Goal: Task Accomplishment & Management: Use online tool/utility

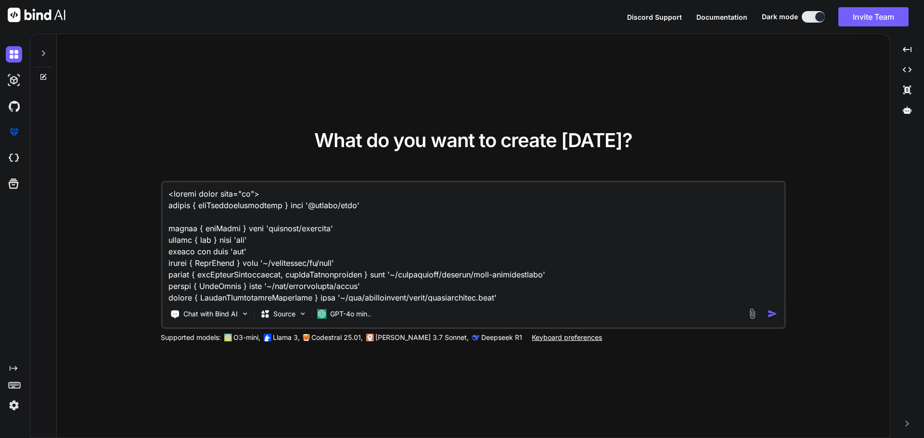
scroll to position [2599, 0]
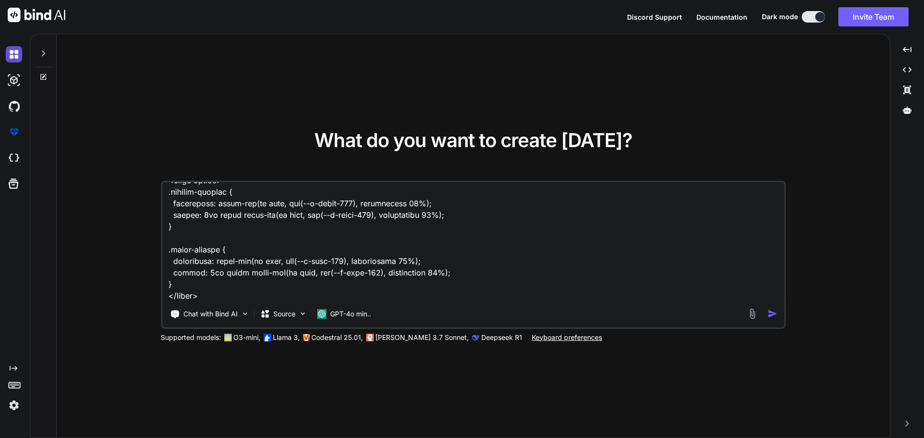
click at [13, 56] on img at bounding box center [14, 54] width 16 height 16
type textarea "x"
click at [13, 53] on img at bounding box center [14, 54] width 16 height 16
click at [8, 56] on img at bounding box center [14, 54] width 16 height 16
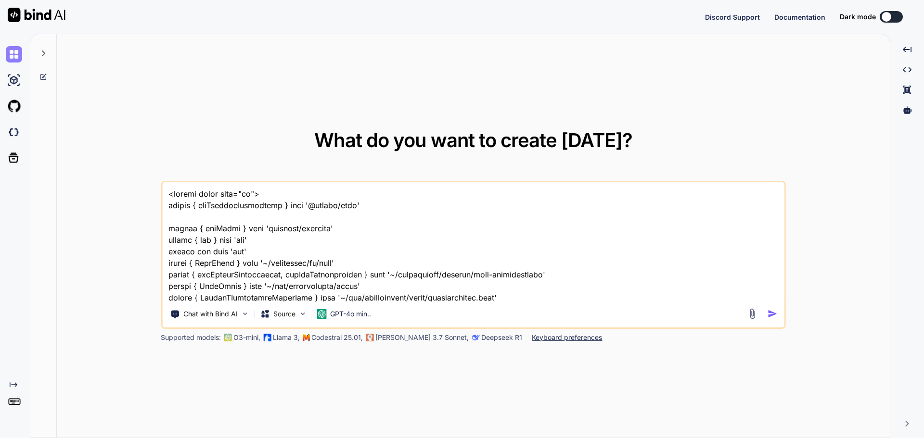
click at [12, 53] on img at bounding box center [14, 54] width 16 height 16
type textarea "x"
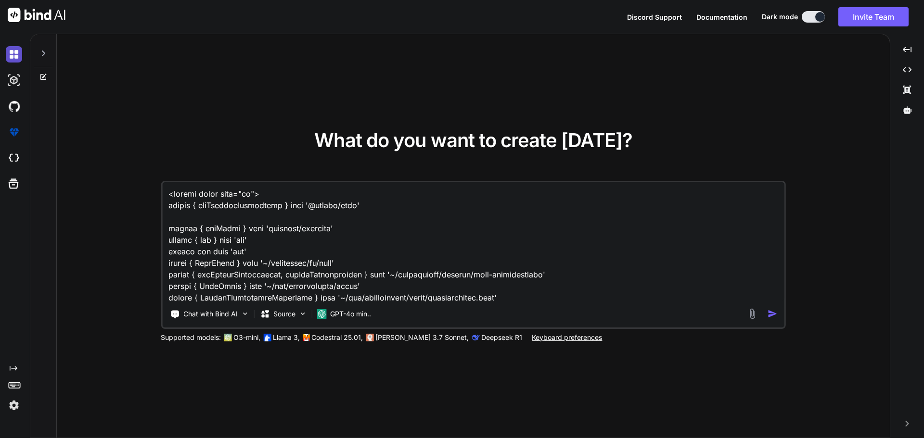
click at [13, 57] on img at bounding box center [14, 54] width 16 height 16
click at [14, 56] on img at bounding box center [14, 54] width 16 height 16
click at [18, 406] on img at bounding box center [14, 405] width 16 height 16
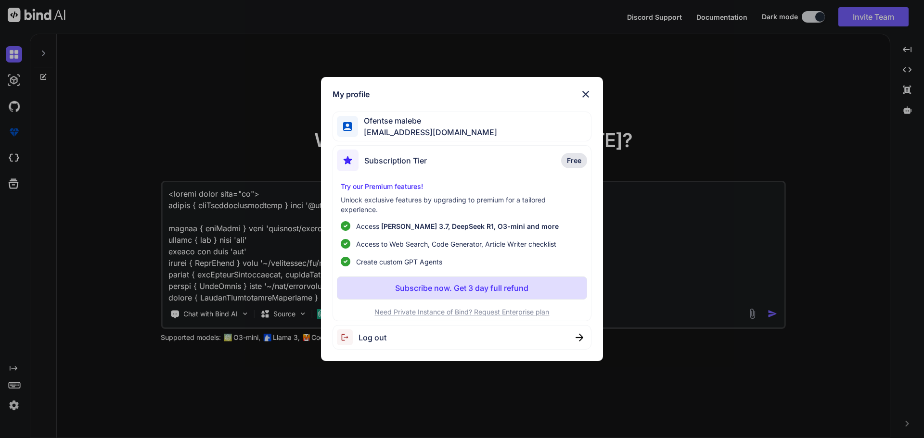
click at [365, 337] on span "Log out" at bounding box center [372, 338] width 28 height 12
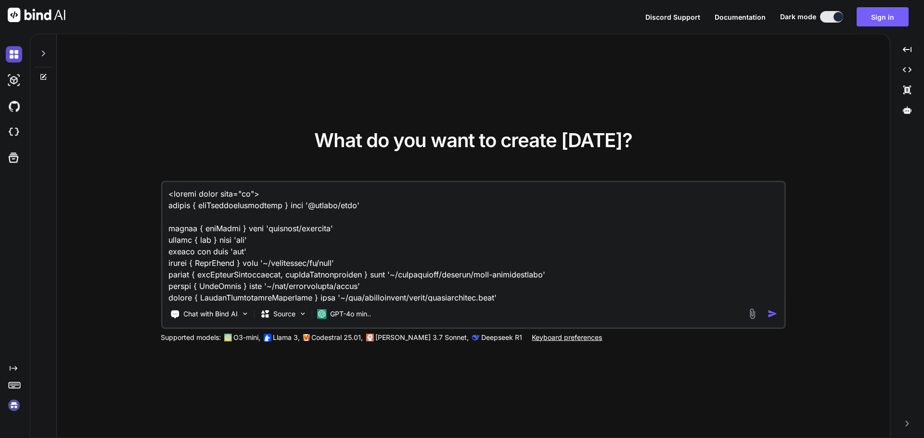
click at [17, 53] on img at bounding box center [14, 54] width 16 height 16
type textarea "x"
click at [460, 281] on textarea at bounding box center [473, 241] width 622 height 119
type textarea "<script setup lang="ts"> import { useElementVisibility } from '@vueuse/core' im…"
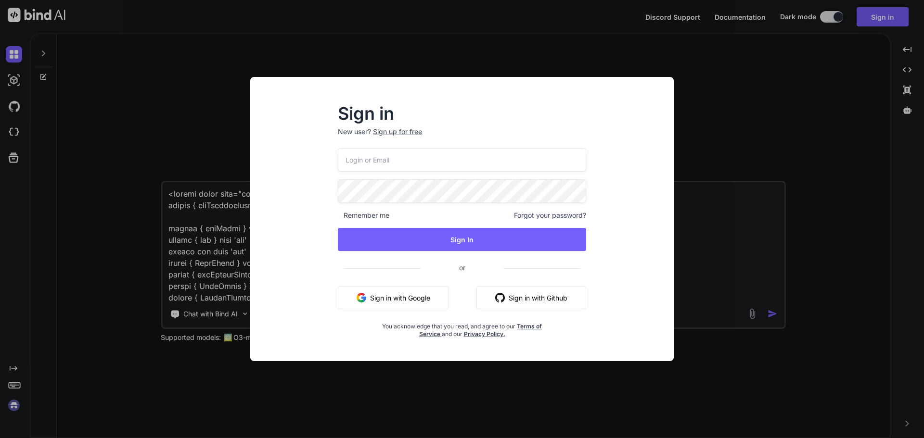
type input "malebetumisangofentse@gmail.com"
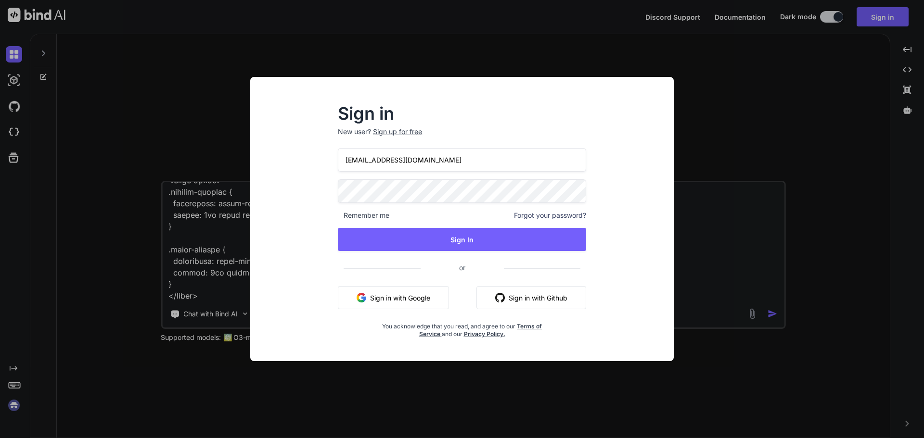
click at [400, 299] on button "Sign in with Google" at bounding box center [393, 297] width 111 height 23
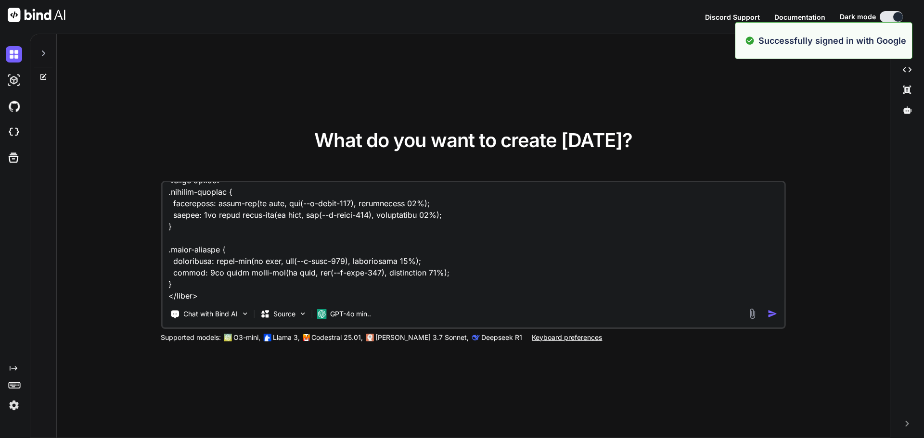
click at [301, 243] on textarea at bounding box center [473, 241] width 622 height 119
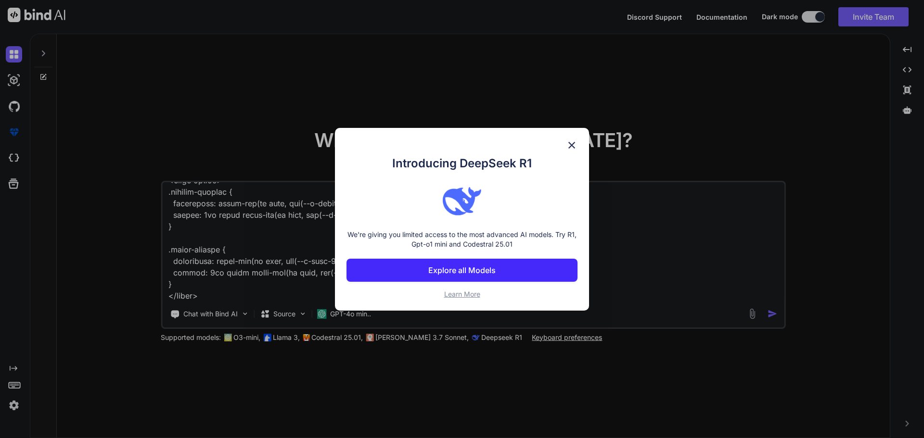
paste textarea "lang="ts" setup> import type { Dictionary } from '~/lib/abstractions/types/dict…"
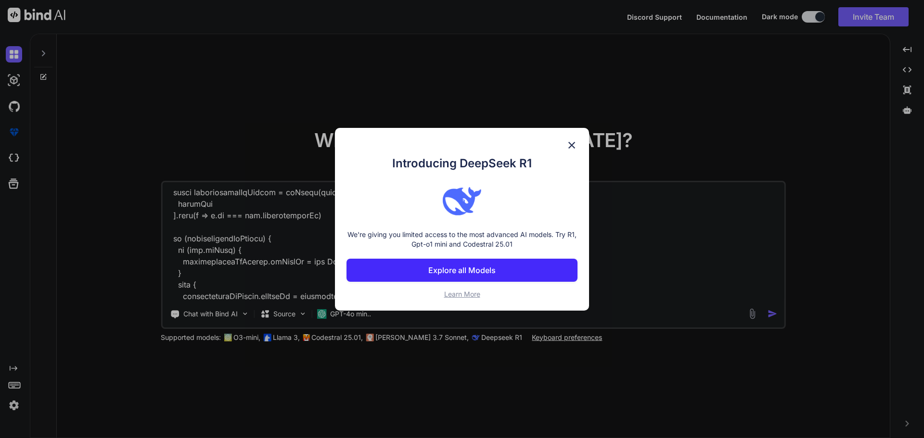
scroll to position [0, 0]
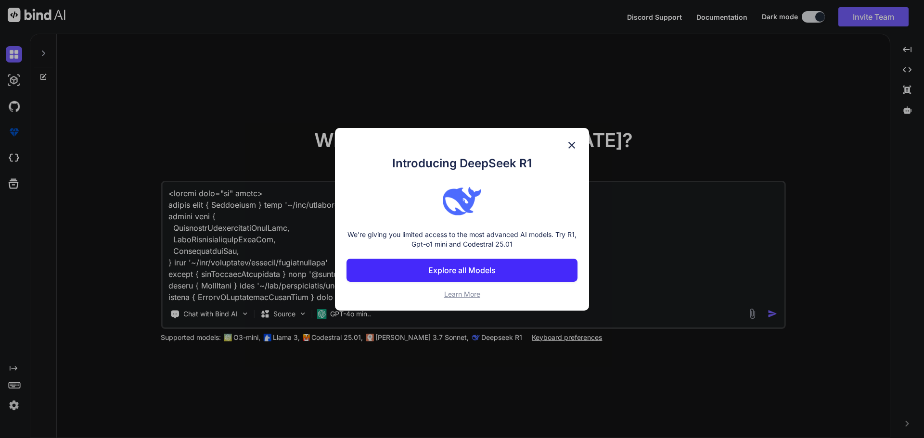
type textarea "<script lang="ts" setup> import type { Dictionary } from '~/lib/abstractions/ty…"
click at [570, 143] on img at bounding box center [572, 146] width 12 height 12
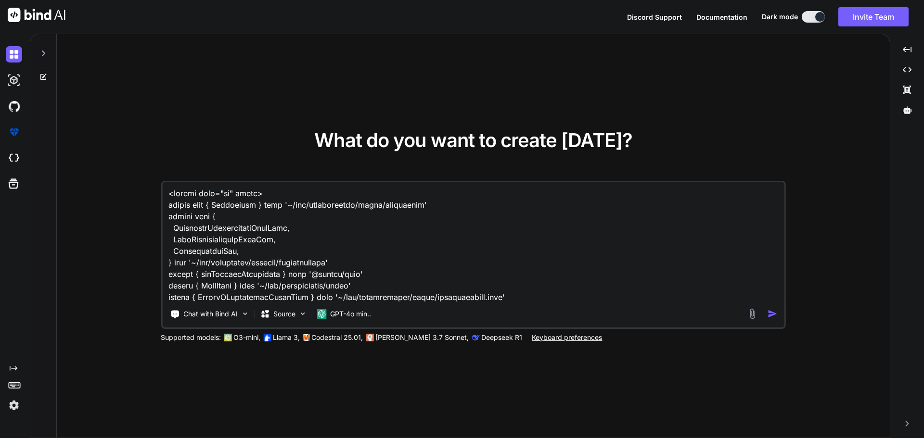
click at [370, 254] on textarea at bounding box center [473, 241] width 622 height 119
click at [428, 268] on textarea at bounding box center [473, 241] width 622 height 119
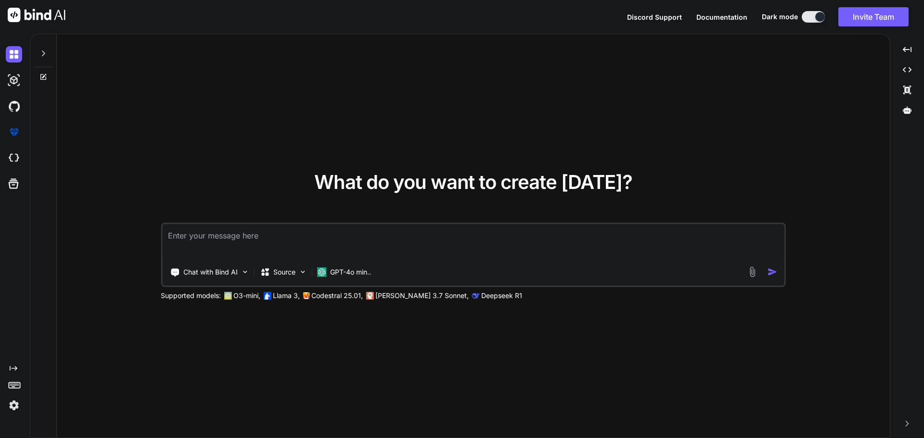
scroll to position [0, 0]
paste textarea "<script lang="ts" setup> import type { Dictionary } from '~/lib/abstractions/ty…"
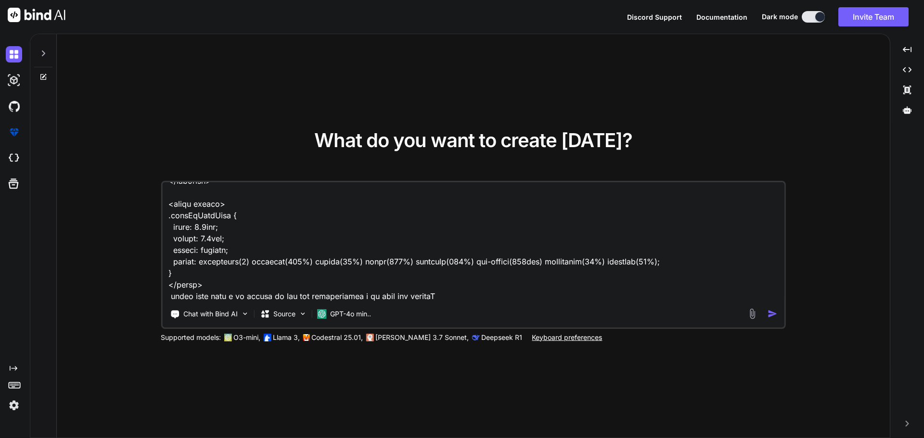
drag, startPoint x: 432, startPoint y: 294, endPoint x: 477, endPoint y: 283, distance: 46.7
click at [432, 294] on textarea at bounding box center [473, 241] width 622 height 119
paste textarea "C:\nova\Osiris.Nova.Internal.UI\.env.local"
click at [643, 293] on textarea at bounding box center [473, 241] width 622 height 119
paste textarea "C:\nova\Osiris.Nova.Internal.UI\.env.local"
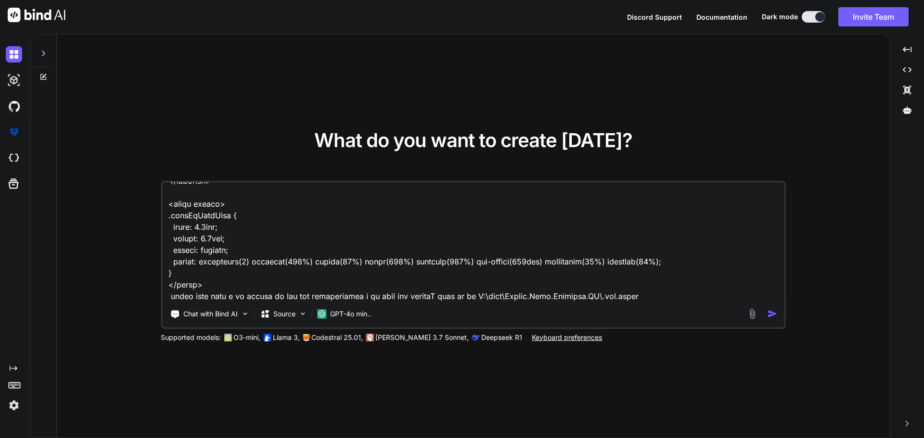
click at [652, 262] on textarea at bounding box center [473, 241] width 622 height 119
click at [630, 298] on textarea at bounding box center [473, 241] width 622 height 119
paste textarea "NODE_TLS_REJECT_UNAUTHORIZED="0" NUXT_PUBLIC_API_BASE_URL="https://dev-nova-api…"
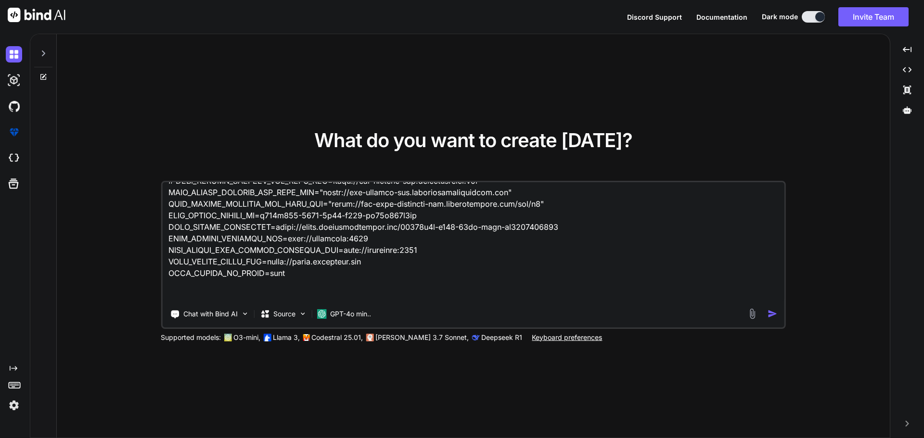
type textarea "<script lang="ts" setup> import type { Dictionary } from '~/lib/abstractions/ty…"
click at [773, 311] on img "button" at bounding box center [772, 314] width 10 height 10
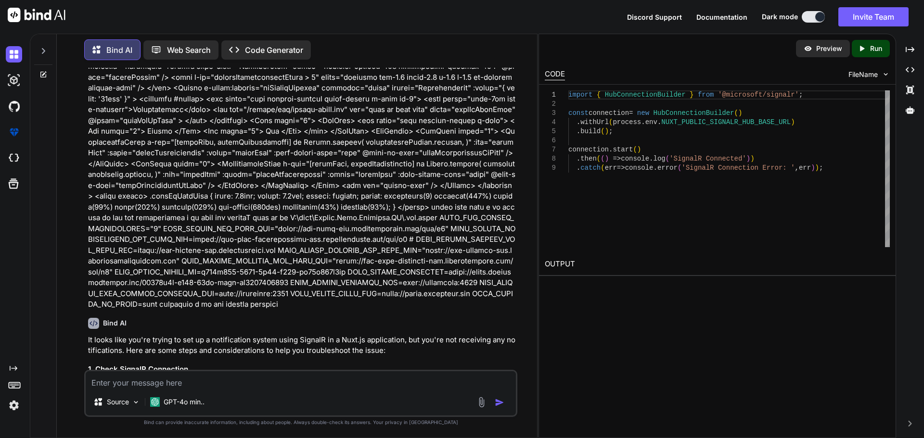
scroll to position [788, 0]
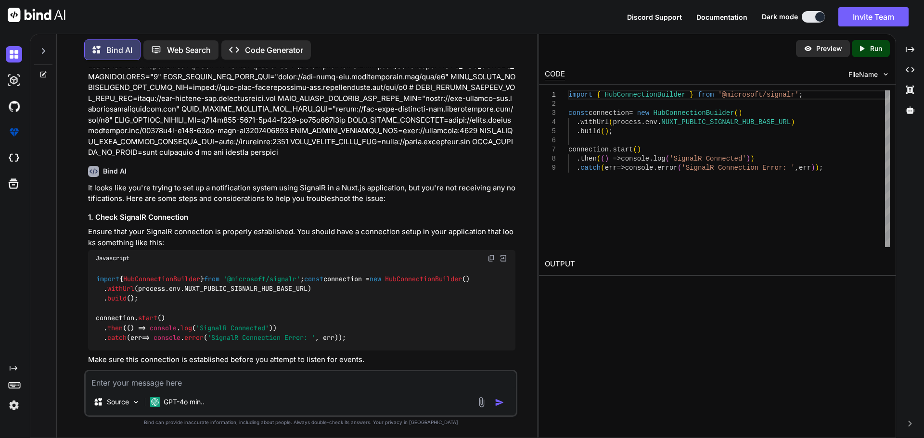
click at [198, 275] on span "HubConnectionBuilder" at bounding box center [161, 279] width 77 height 9
copy code "HubConnectionBuilder"
click at [180, 388] on textarea at bounding box center [301, 379] width 430 height 17
type textarea "g"
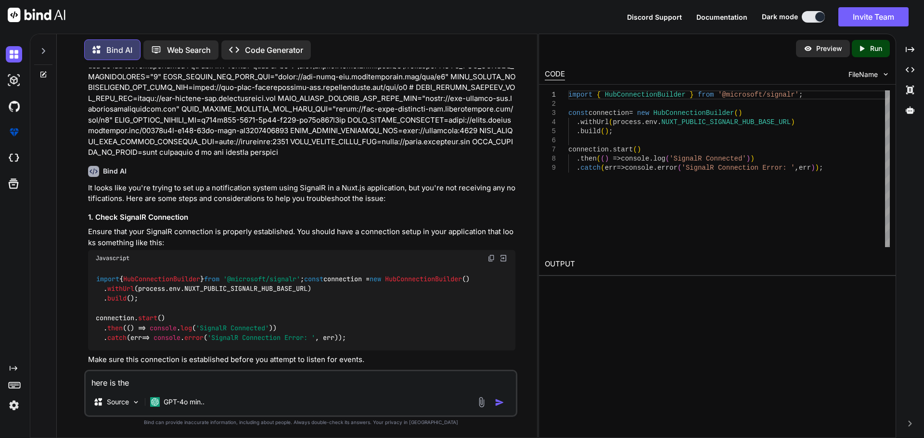
paste textarea "C:\nova\Osiris.Nova.Internal.UI\plugins\signal-r.client.ts"
click at [357, 384] on textarea "here is the C:\nova\Osiris.Nova.Internal.UI\plugins\signal-r.client.ts" at bounding box center [301, 379] width 430 height 17
paste textarea "import { HttpTransportType, HubConnectionBuilder } from '@microsoft/signalr' im…"
type textarea "here is the C:\nova\Osiris.Nova.Internal.UI\plugins\signal-r.client.ts import {…"
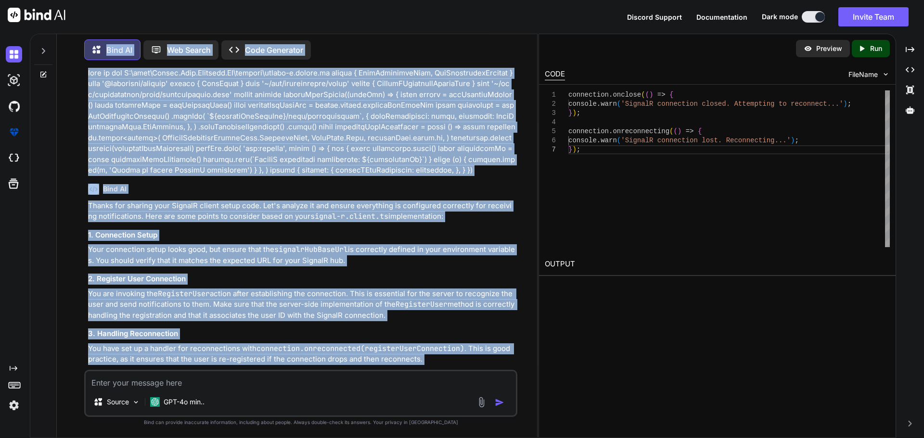
scroll to position [1628, 0]
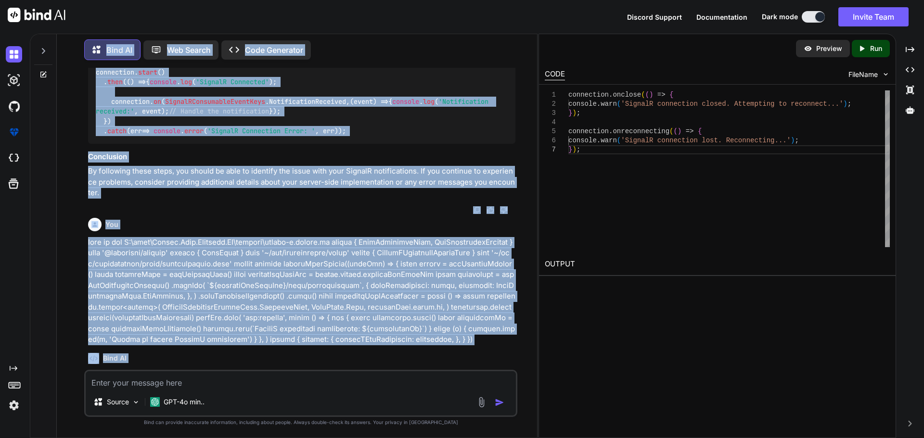
drag, startPoint x: 113, startPoint y: 290, endPoint x: 91, endPoint y: 68, distance: 222.4
click at [97, 56] on div "Bind AI Web Search Created with Pixso. Code Generator You Bind AI It looks like…" at bounding box center [297, 237] width 480 height 402
click at [336, 143] on div "import { HubConnectionBuilder } from '@microsoft/signalr' ; const connection = …" at bounding box center [301, 81] width 427 height 123
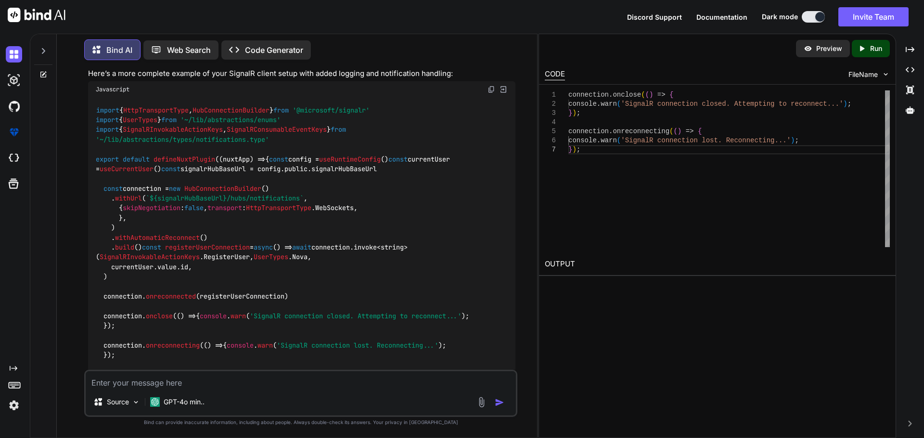
scroll to position [2494, 0]
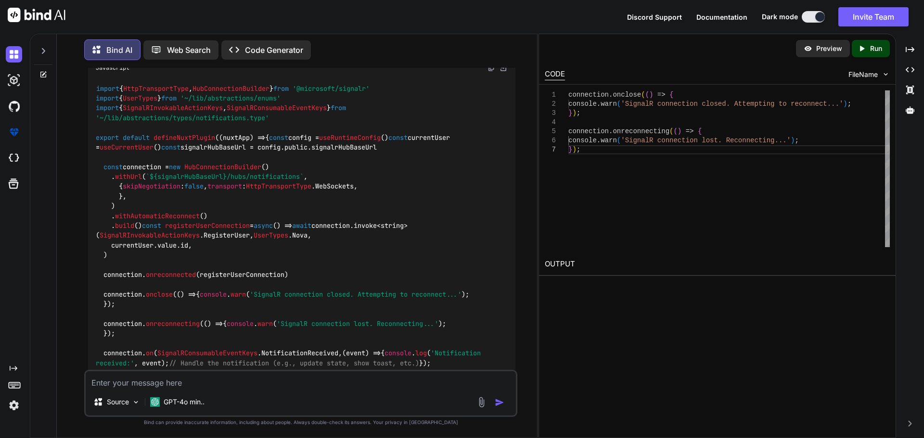
click at [488, 72] on img at bounding box center [491, 68] width 8 height 8
